Goal: Find specific page/section: Find specific page/section

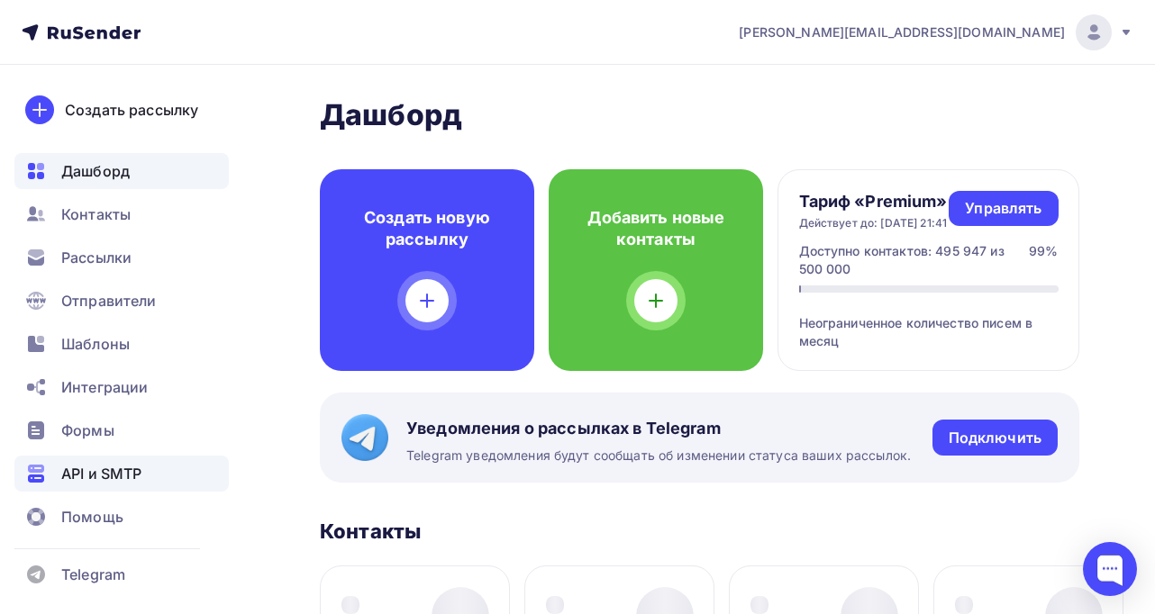
click at [120, 467] on span "API и SMTP" at bounding box center [101, 474] width 80 height 22
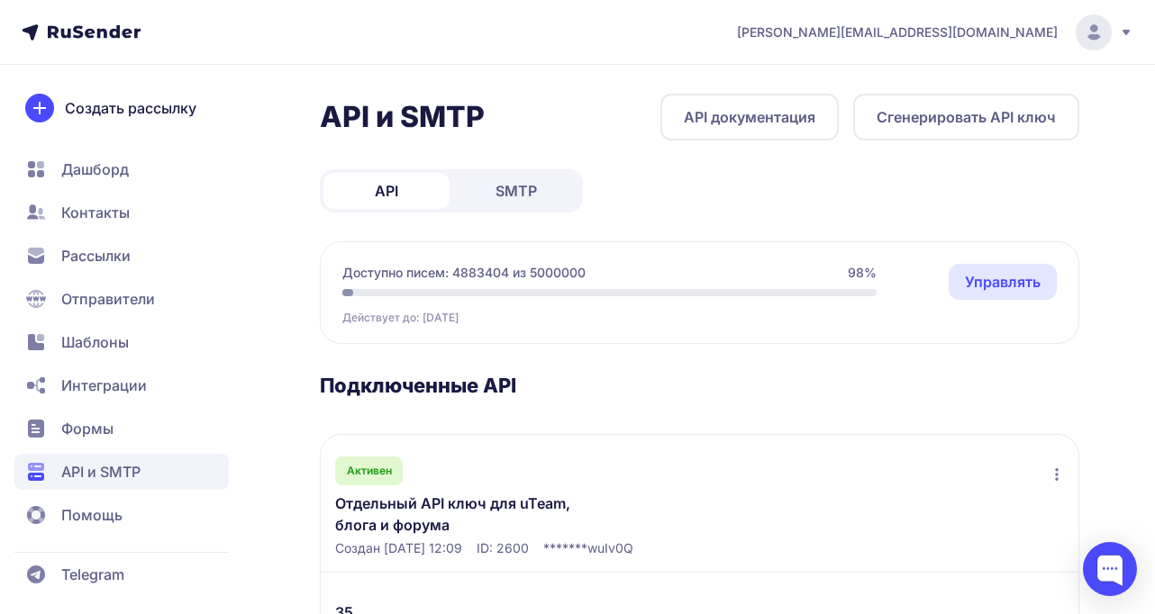
click at [498, 186] on span "SMTP" at bounding box center [515, 191] width 41 height 22
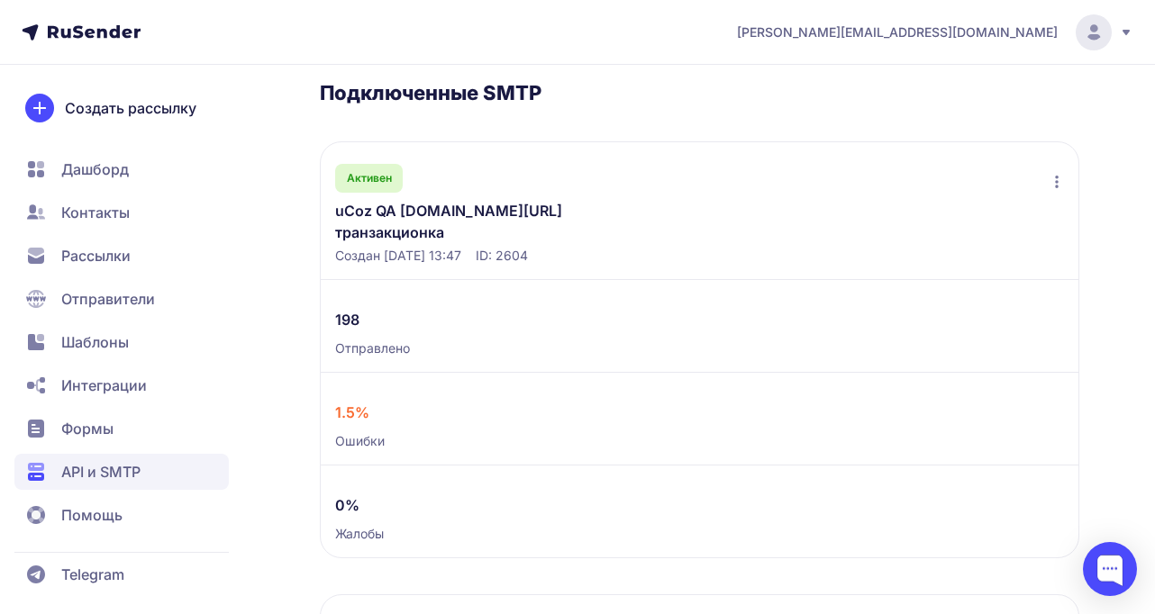
scroll to position [311, 0]
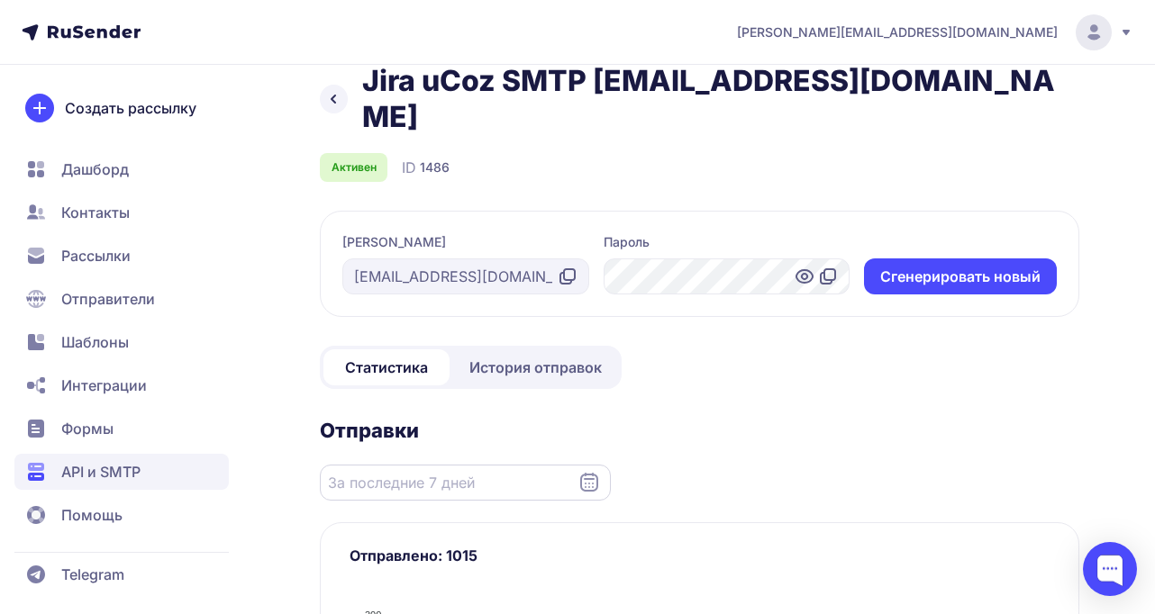
scroll to position [33, 0]
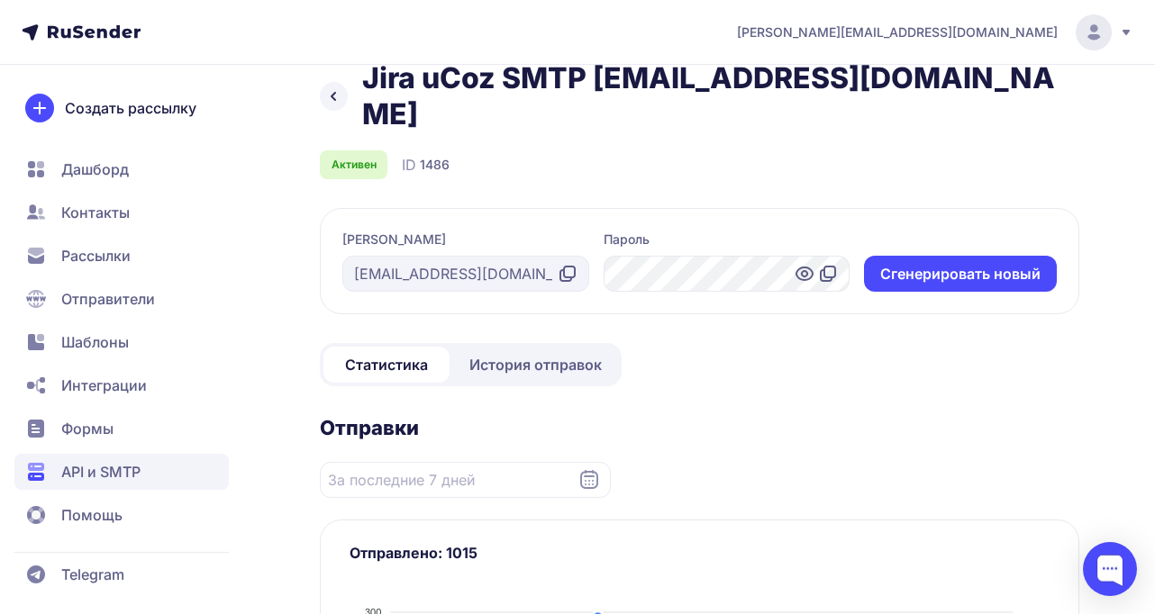
click at [595, 469] on icon at bounding box center [589, 480] width 22 height 22
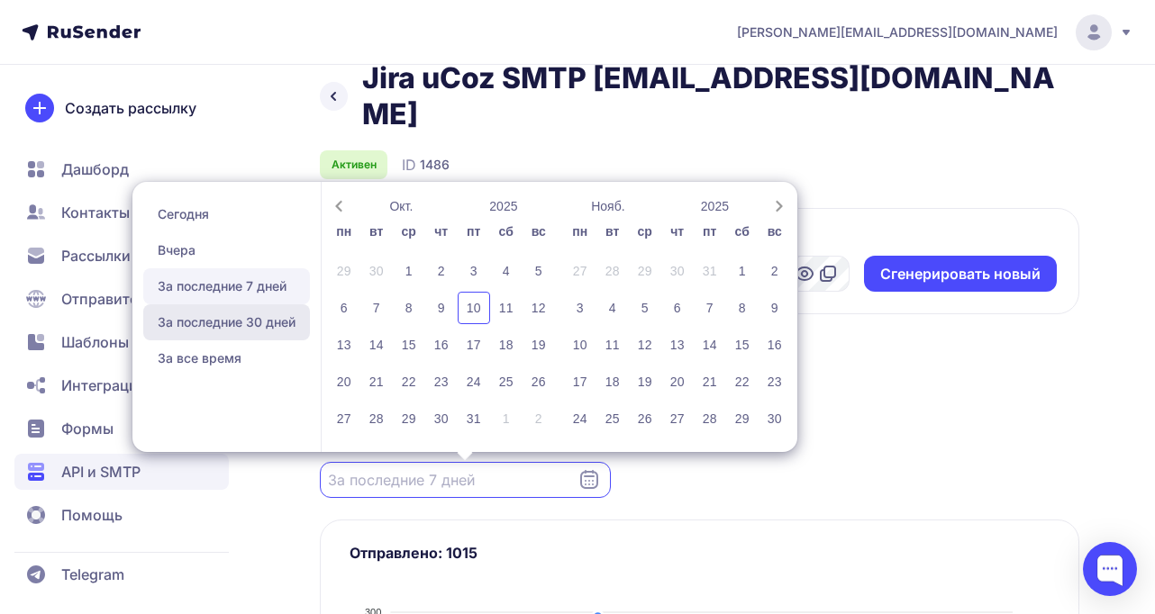
click at [210, 304] on span "За последние 30 дней" at bounding box center [226, 322] width 167 height 36
type input "11.09.2025 - 10.10.2025"
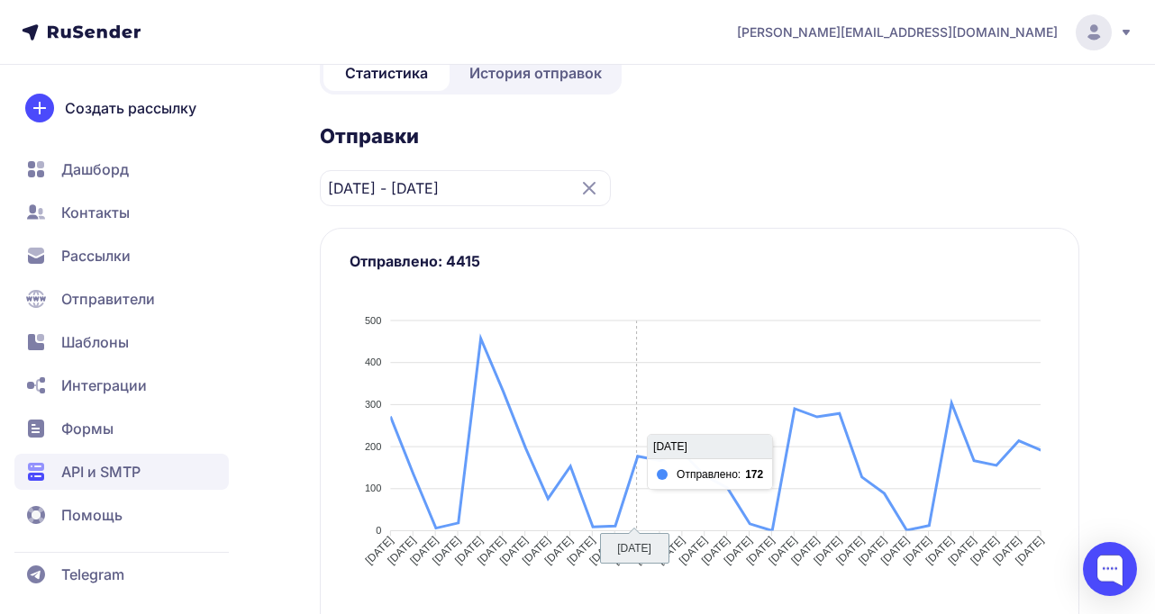
scroll to position [325, 0]
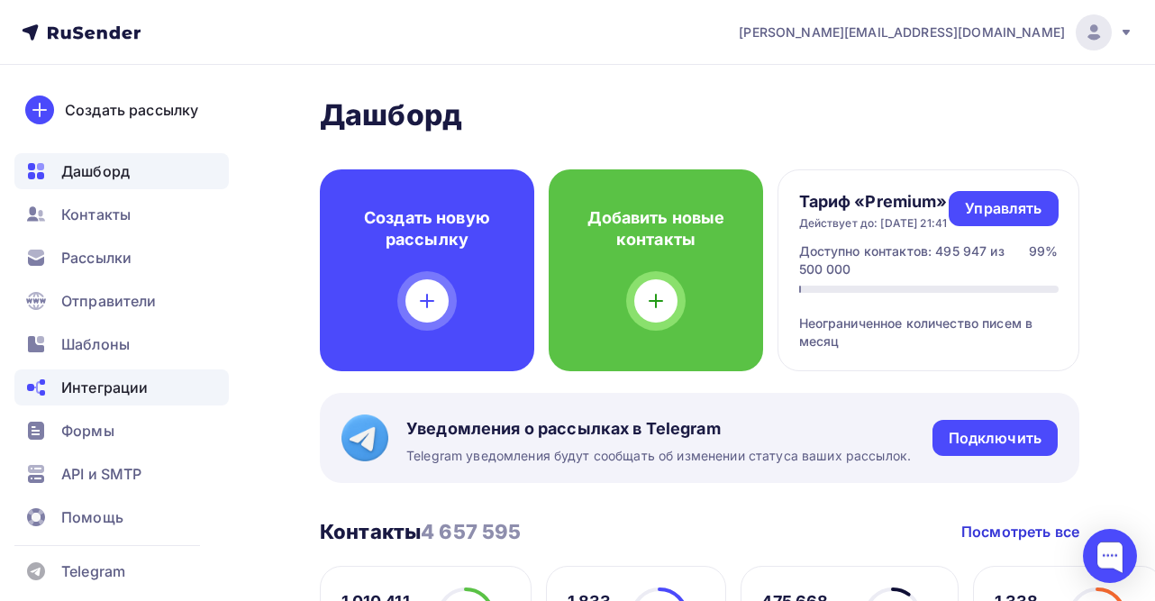
click at [88, 389] on span "Интеграции" at bounding box center [104, 387] width 86 height 22
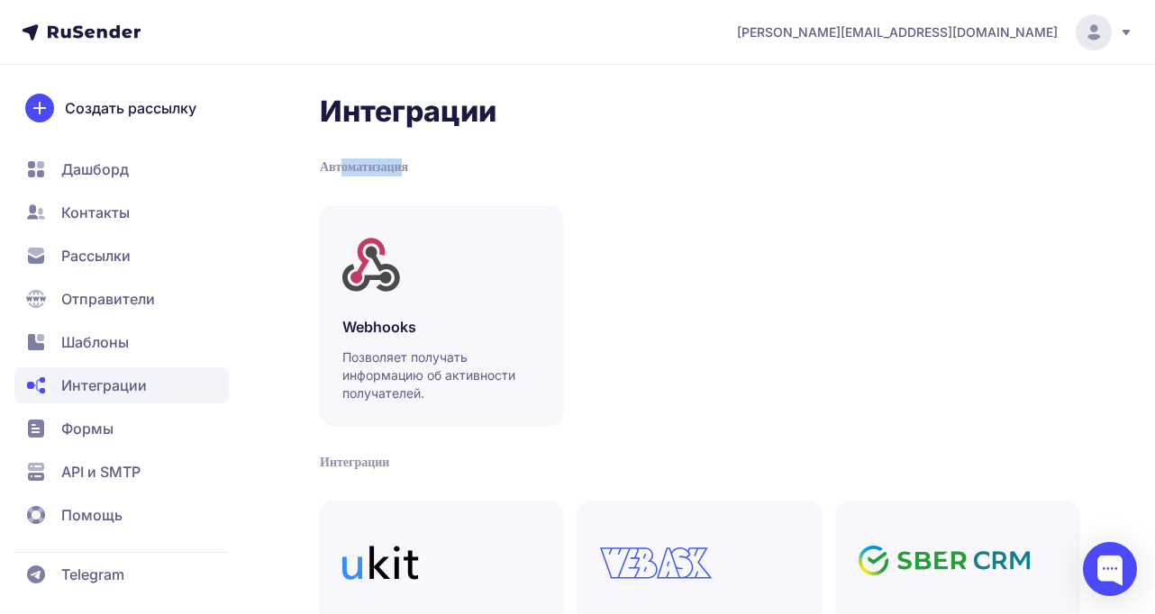
drag, startPoint x: 360, startPoint y: 163, endPoint x: 408, endPoint y: 165, distance: 47.8
click at [404, 164] on div "Автоматизация" at bounding box center [699, 168] width 759 height 18
drag, startPoint x: 413, startPoint y: 167, endPoint x: 316, endPoint y: 100, distance: 117.9
click at [412, 345] on div "Webhooks Позволяет получать информацию об активности получателей." at bounding box center [441, 359] width 198 height 86
